Goal: Task Accomplishment & Management: Manage account settings

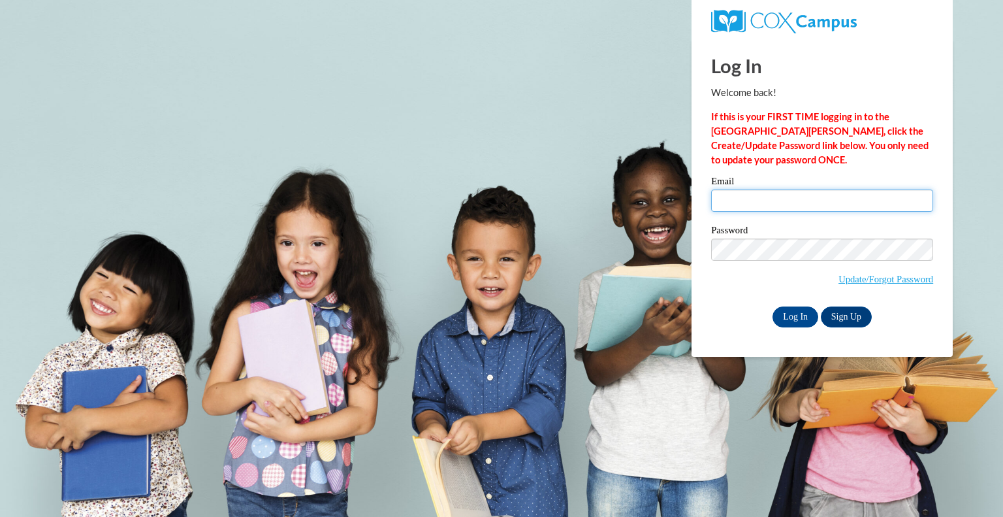
click at [744, 206] on input "Email" at bounding box center [822, 200] width 222 height 22
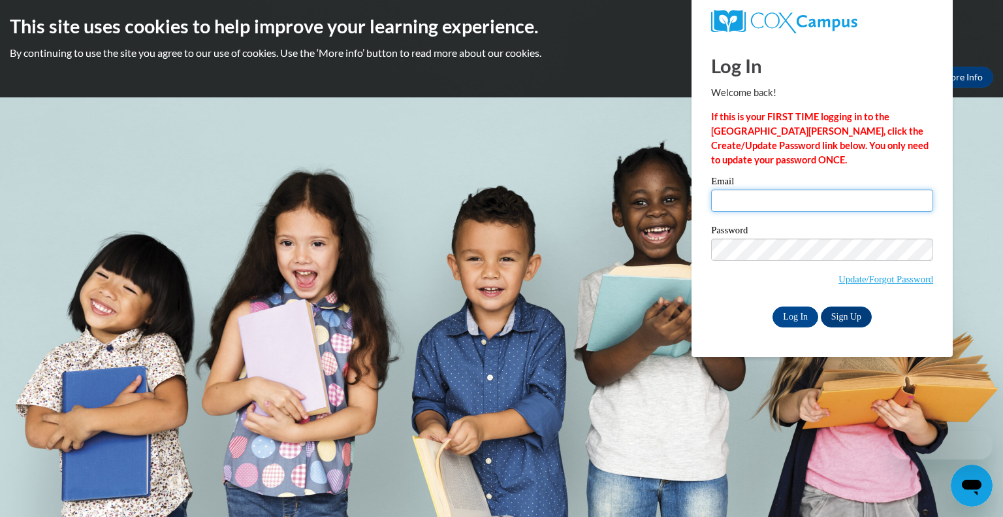
type input "kausse@kusd.edu"
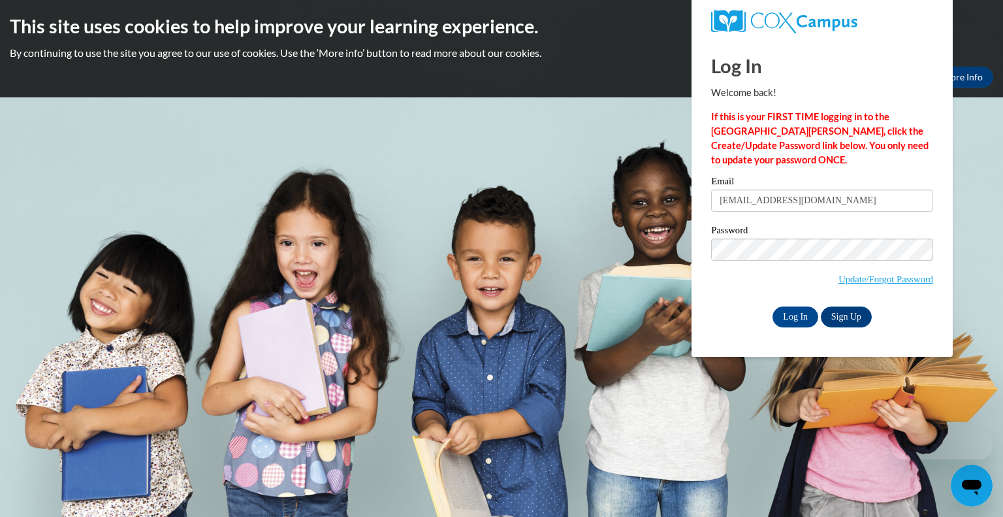
click at [813, 231] on label "Password" at bounding box center [822, 231] width 222 height 13
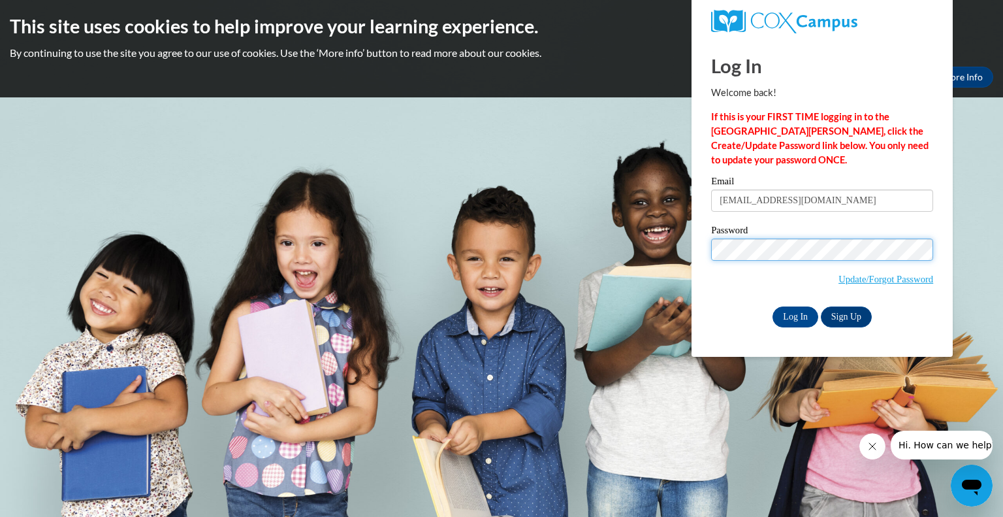
click at [662, 242] on body "This site uses cookies to help improve your learning experience. By continuing …" at bounding box center [501, 258] width 1003 height 517
click at [773, 306] on input "Log In" at bounding box center [796, 316] width 46 height 21
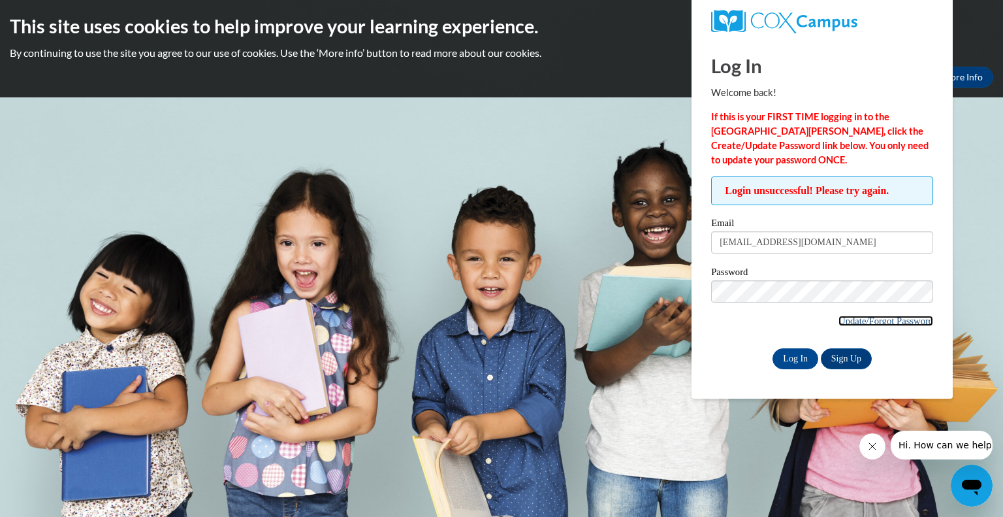
click at [852, 315] on link "Update/Forgot Password" at bounding box center [886, 320] width 95 height 10
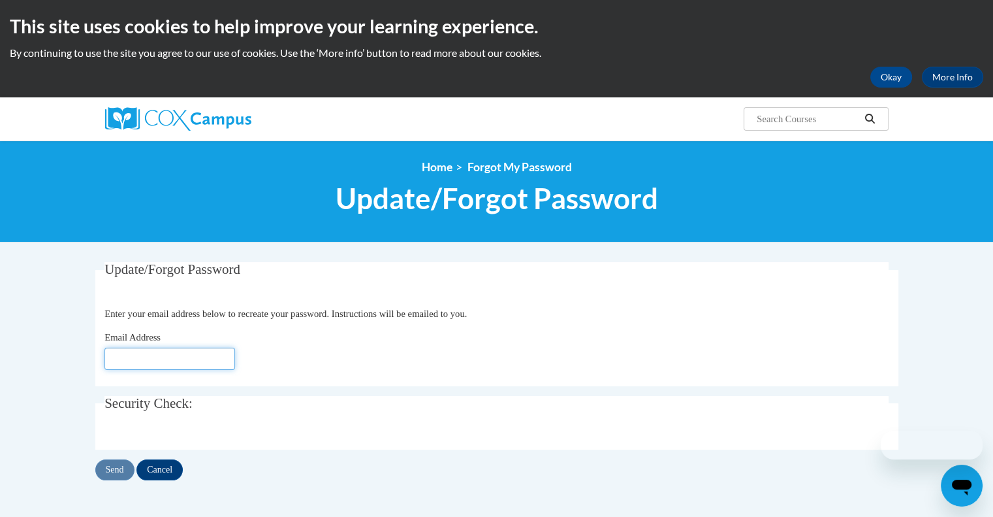
click at [157, 361] on input "Email Address" at bounding box center [170, 358] width 131 height 22
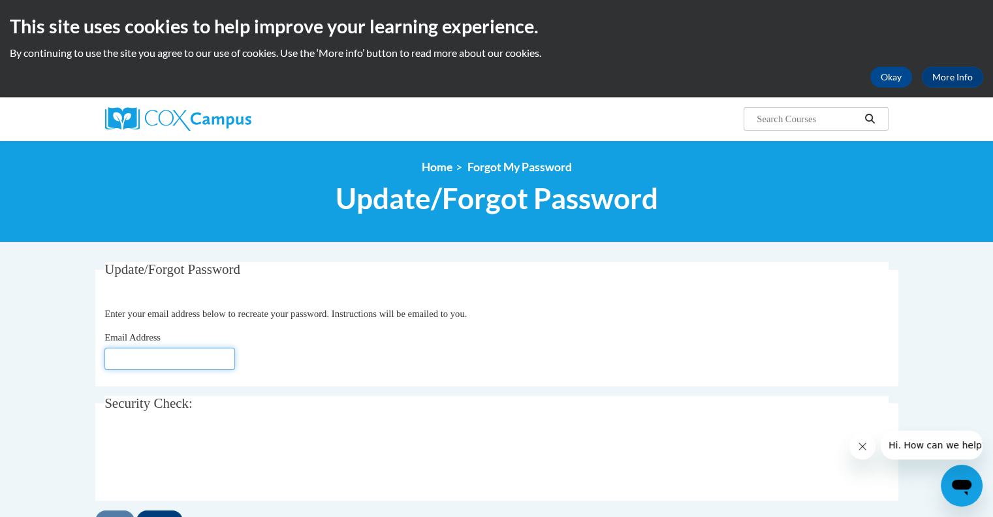
type input "kausse@kusd.edu"
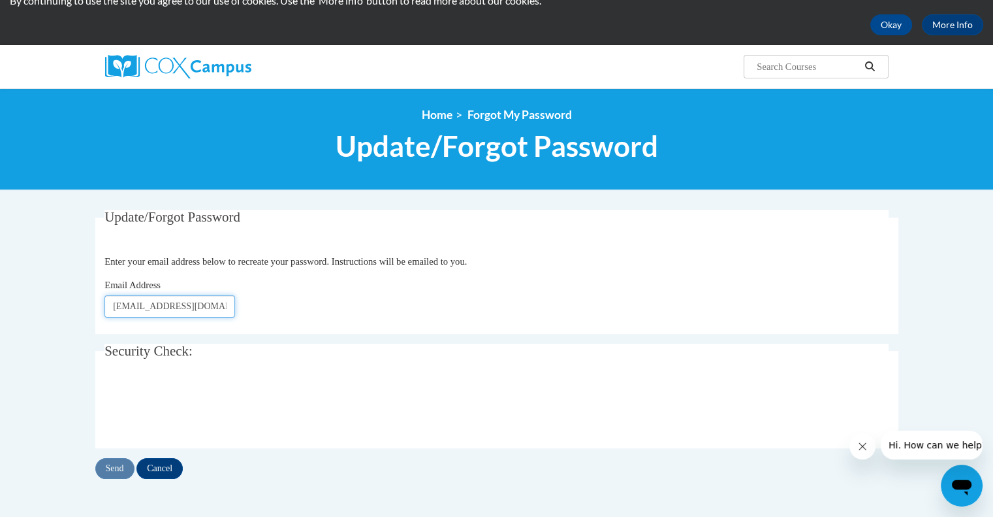
scroll to position [131, 0]
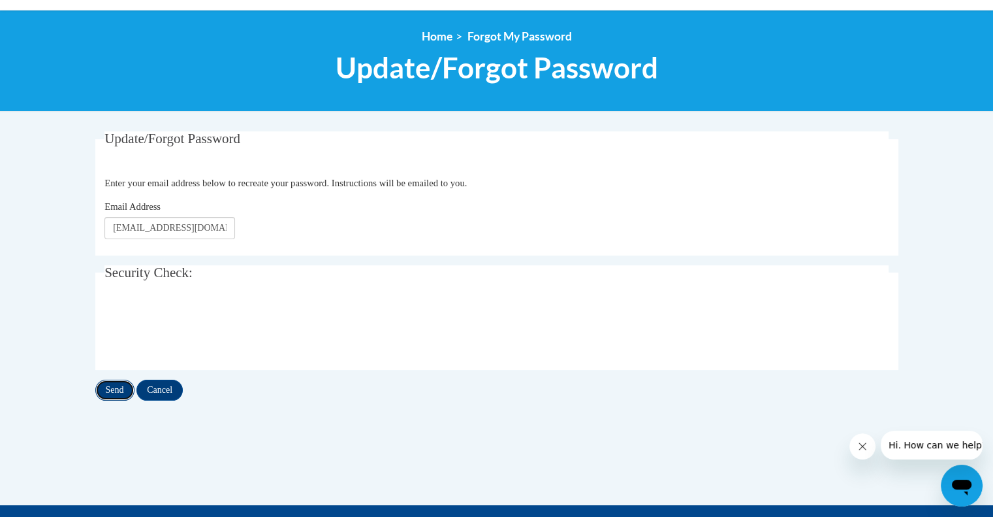
click at [116, 386] on input "Send" at bounding box center [114, 389] width 39 height 21
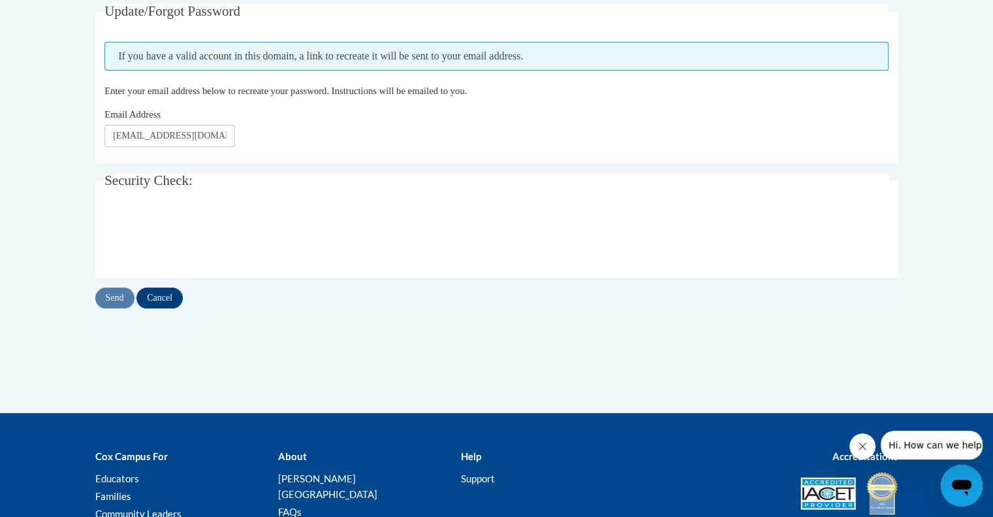
scroll to position [261, 0]
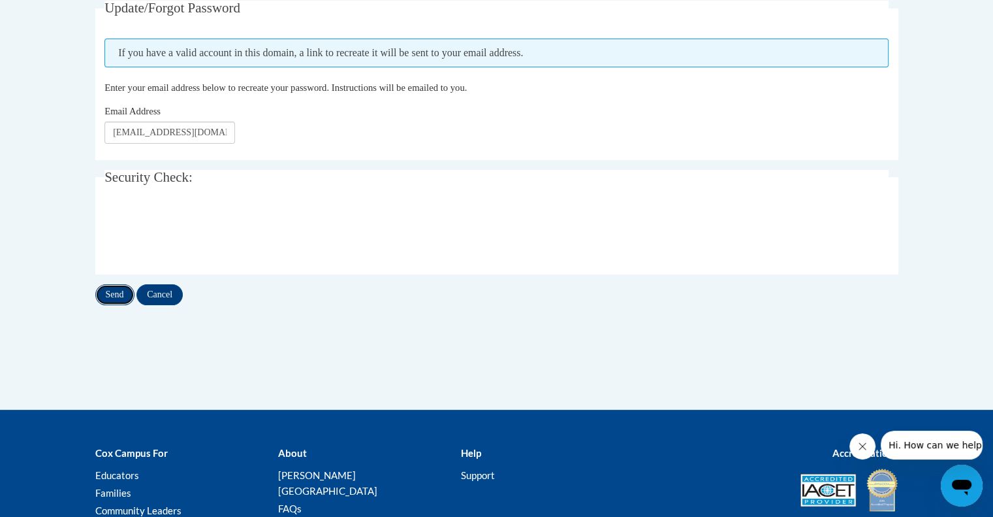
click at [118, 293] on input "Send" at bounding box center [114, 294] width 39 height 21
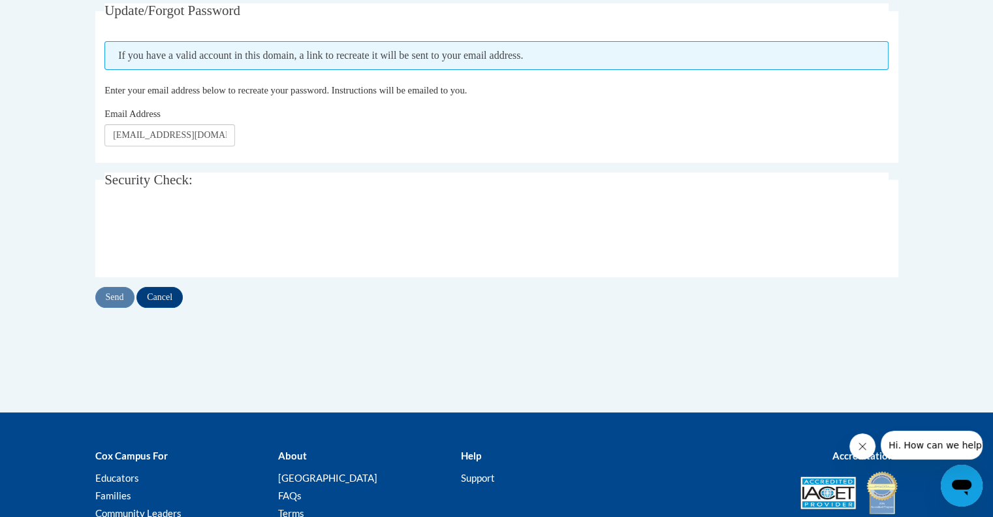
scroll to position [261, 0]
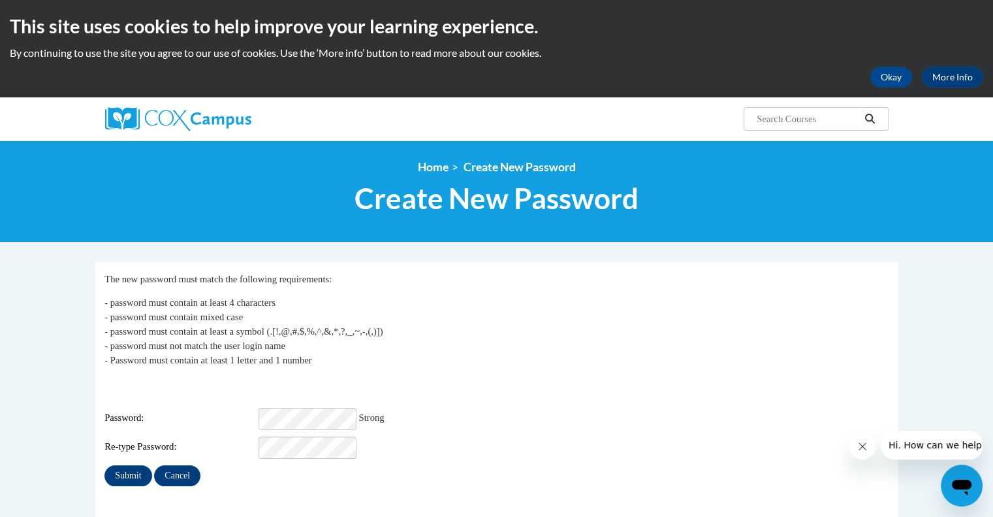
click at [560, 372] on div "My Password The new password must match the following requirements: - password …" at bounding box center [497, 379] width 784 height 214
click at [130, 470] on input "Submit" at bounding box center [128, 475] width 47 height 21
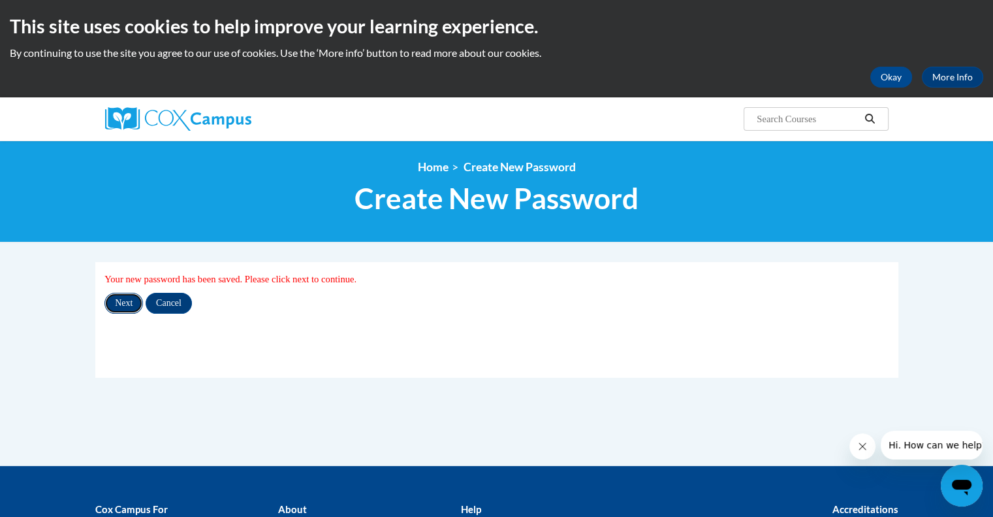
click at [128, 300] on input "Next" at bounding box center [124, 303] width 39 height 21
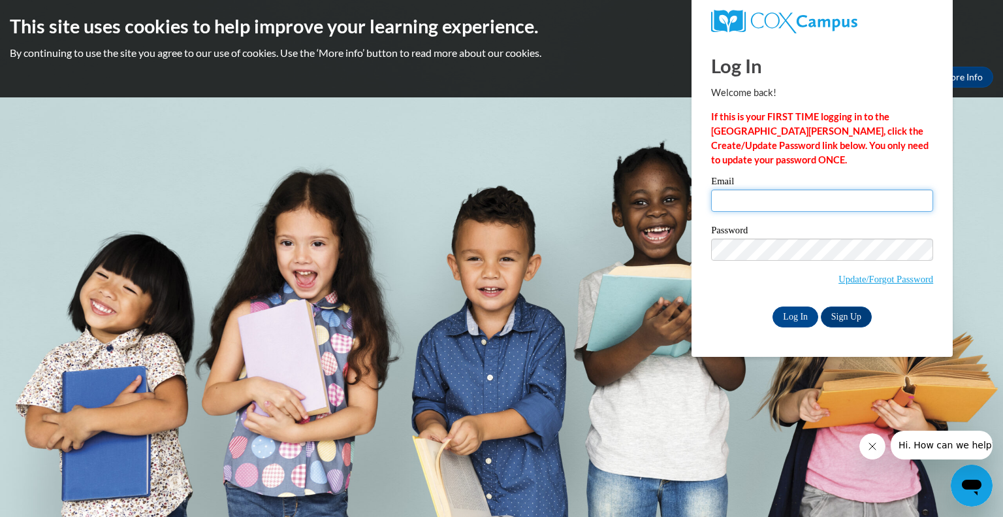
type input "[EMAIL_ADDRESS][DOMAIN_NAME]"
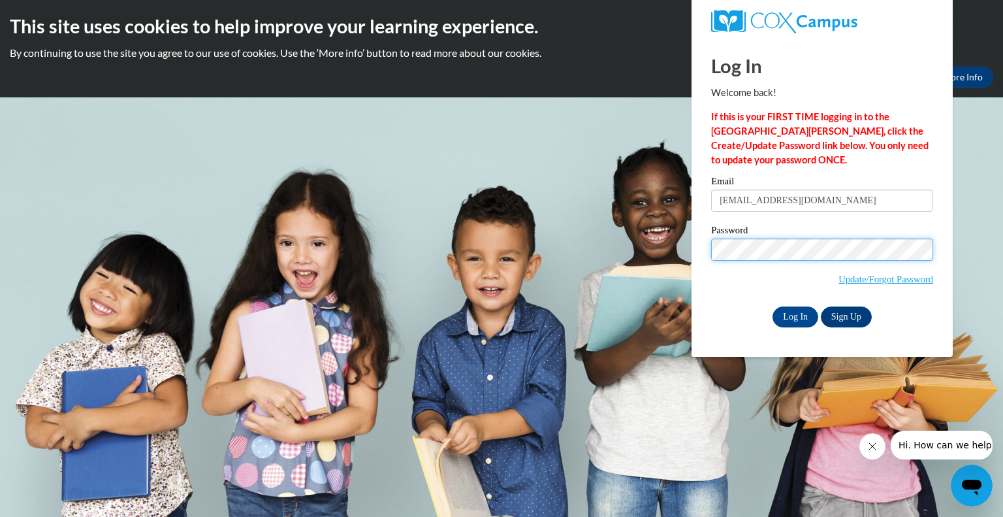
click at [694, 257] on div "Log In Welcome back! If this is your FIRST TIME logging in to the [GEOGRAPHIC_D…" at bounding box center [822, 197] width 281 height 317
click at [700, 308] on div "Log In Welcome back! If this is your FIRST TIME logging in to the NEW Cox Campu…" at bounding box center [822, 197] width 281 height 317
click at [803, 310] on input "Log In" at bounding box center [796, 316] width 46 height 21
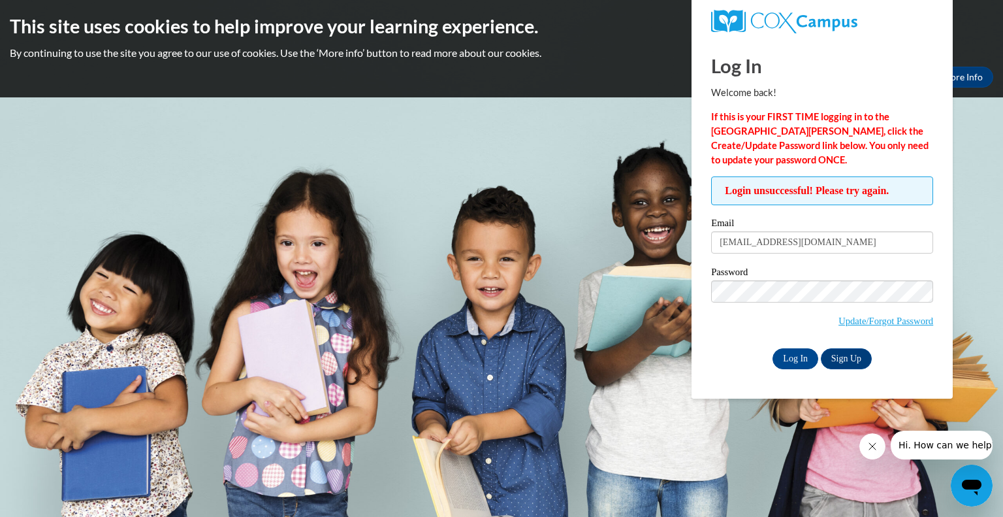
click at [753, 201] on span "Login unsuccessful! Please try again." at bounding box center [822, 190] width 222 height 29
